Goal: Information Seeking & Learning: Learn about a topic

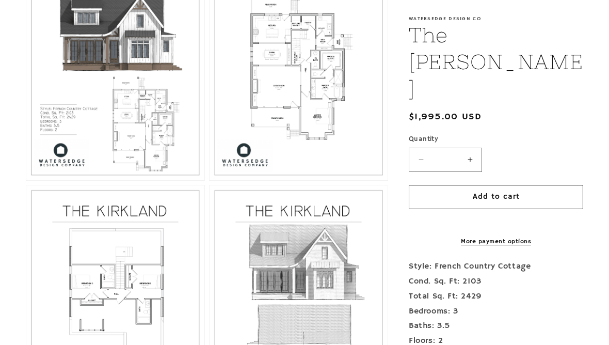
scroll to position [558, 0]
click at [209, 181] on button "Open media 3 in modal" at bounding box center [209, 181] width 0 height 0
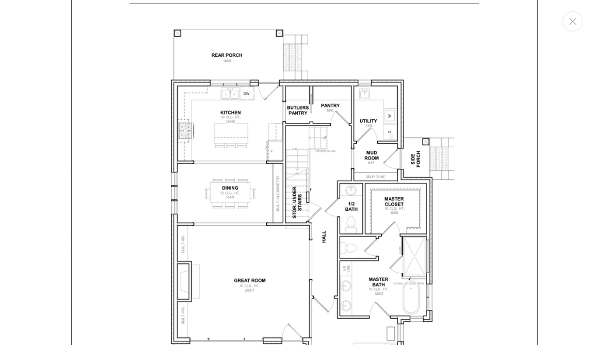
scroll to position [1413, 0]
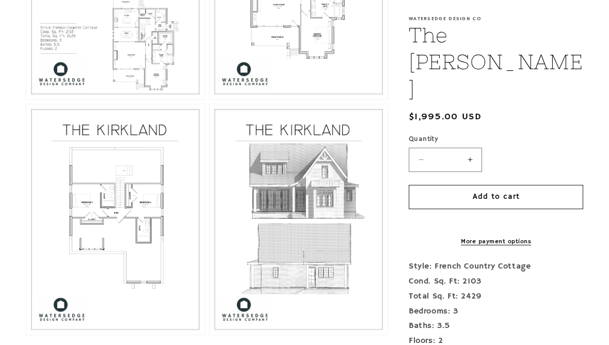
scroll to position [640, 0]
click at [26, 333] on button "Open media 4 in modal" at bounding box center [26, 333] width 0 height 0
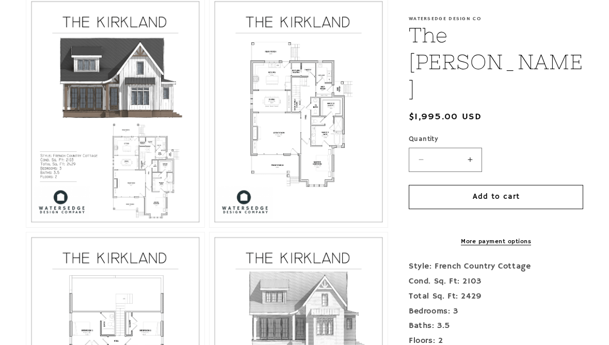
scroll to position [511, 0]
click at [209, 227] on button "Open media 3 in modal" at bounding box center [209, 227] width 0 height 0
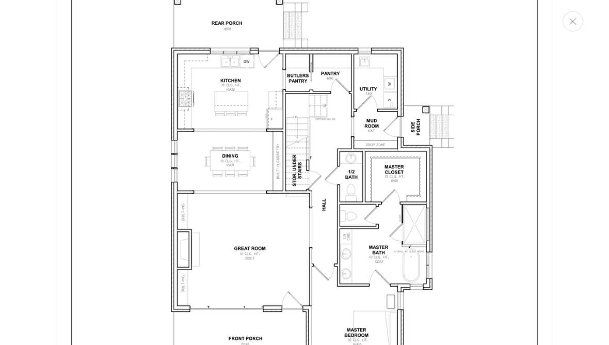
scroll to position [1438, 0]
click at [573, 27] on button "Close" at bounding box center [572, 21] width 21 height 20
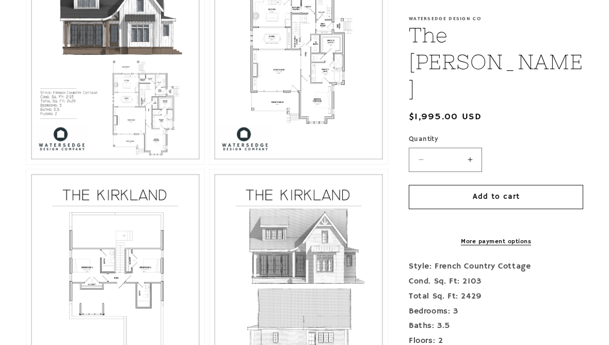
scroll to position [576, 0]
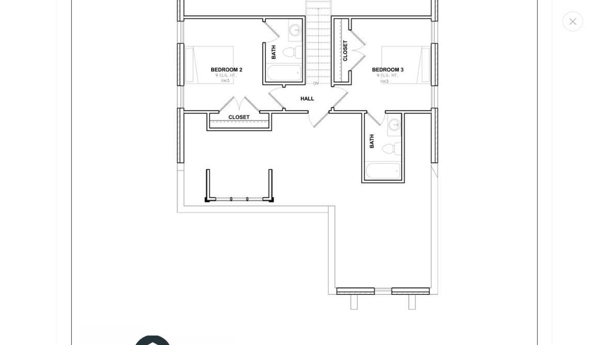
scroll to position [2160, 0]
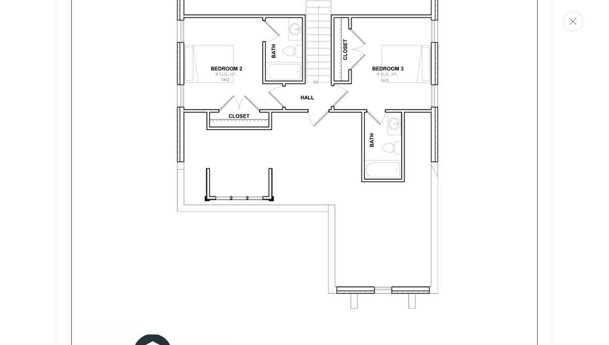
click at [572, 24] on icon "Close" at bounding box center [572, 21] width 7 height 7
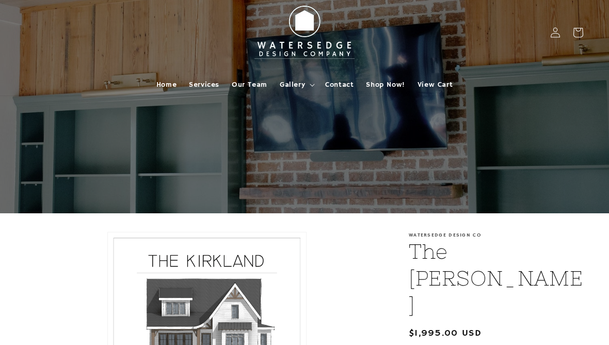
scroll to position [0, 0]
